Goal: Check status: Check status

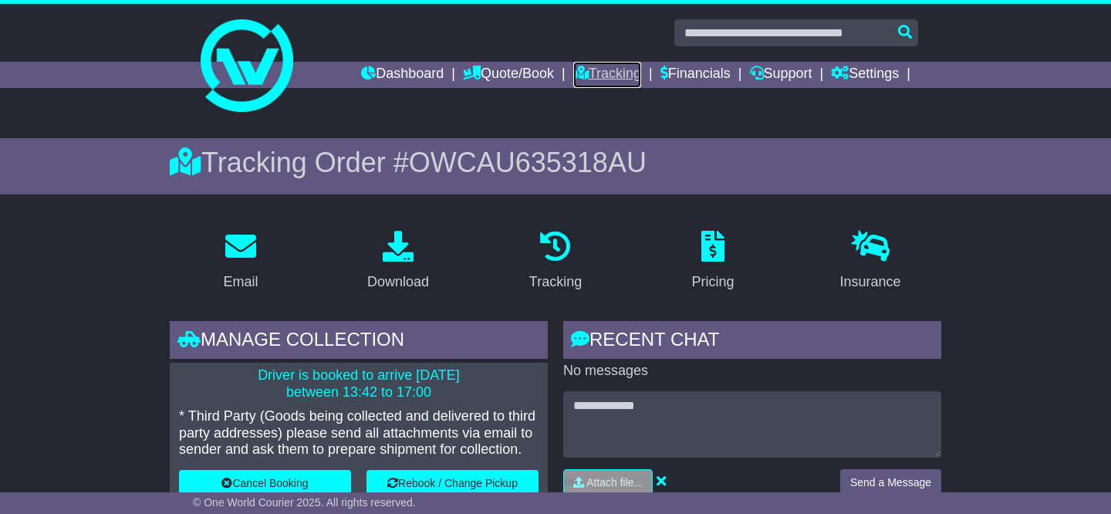
click at [604, 73] on link "Tracking" at bounding box center [607, 75] width 68 height 26
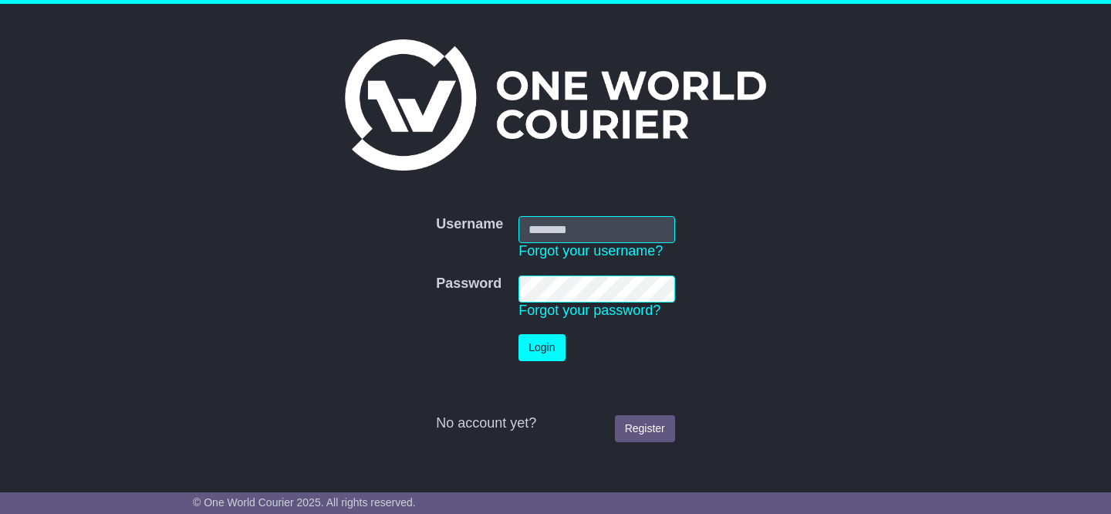
type input "**********"
click at [549, 343] on button "Login" at bounding box center [541, 347] width 46 height 27
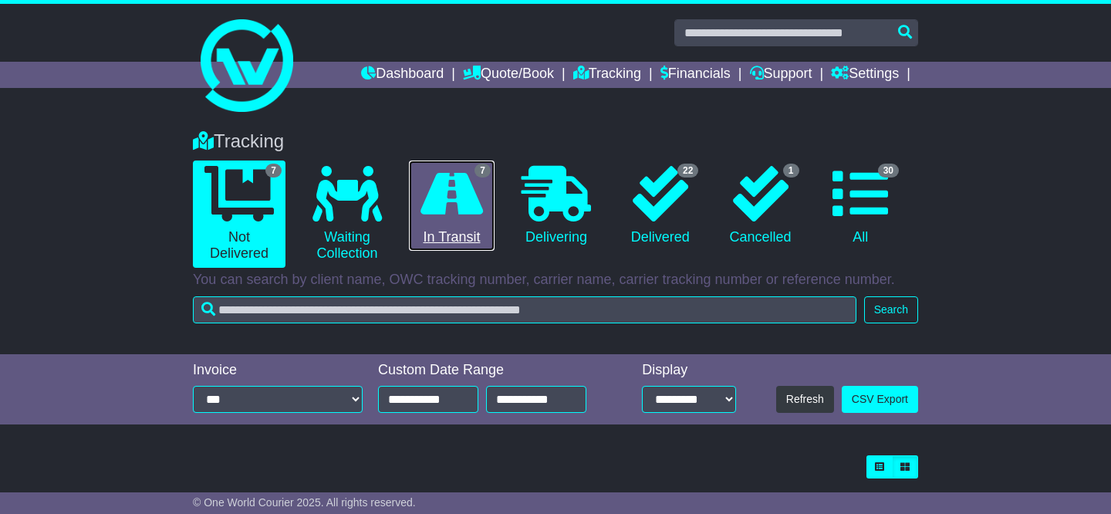
click at [468, 197] on icon at bounding box center [451, 194] width 62 height 56
